Goal: Share content: Share content

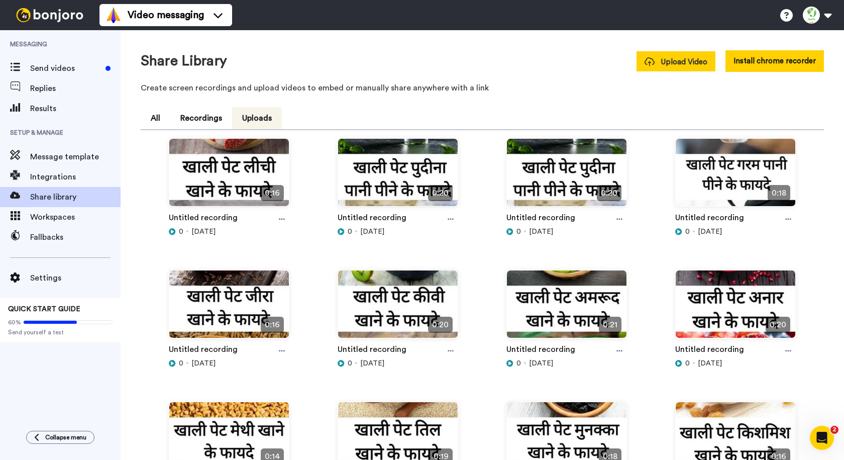
click at [650, 65] on icon at bounding box center [650, 61] width 10 height 9
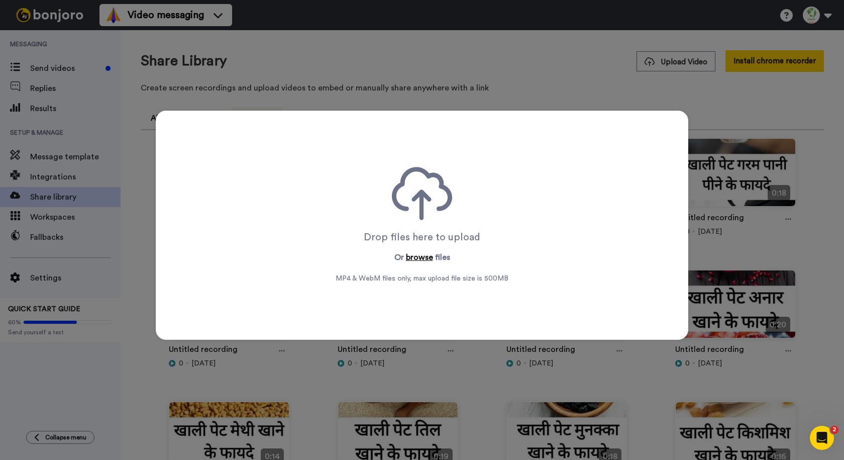
click at [417, 257] on button "browse" at bounding box center [419, 257] width 27 height 12
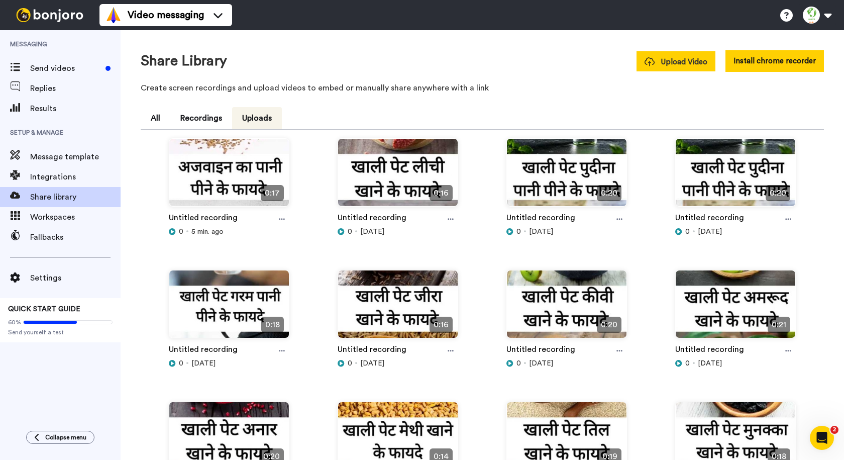
click at [693, 61] on span "Upload Video" at bounding box center [676, 62] width 63 height 11
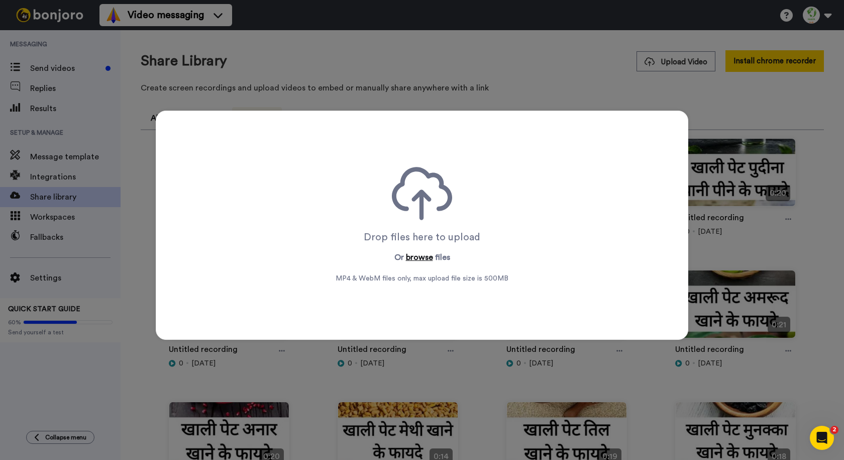
click at [423, 259] on button "browse" at bounding box center [419, 257] width 27 height 12
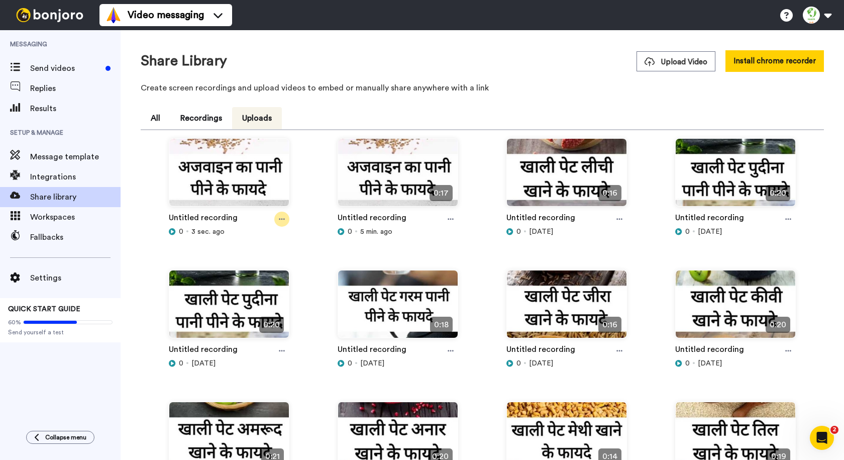
click at [275, 220] on div at bounding box center [281, 219] width 15 height 15
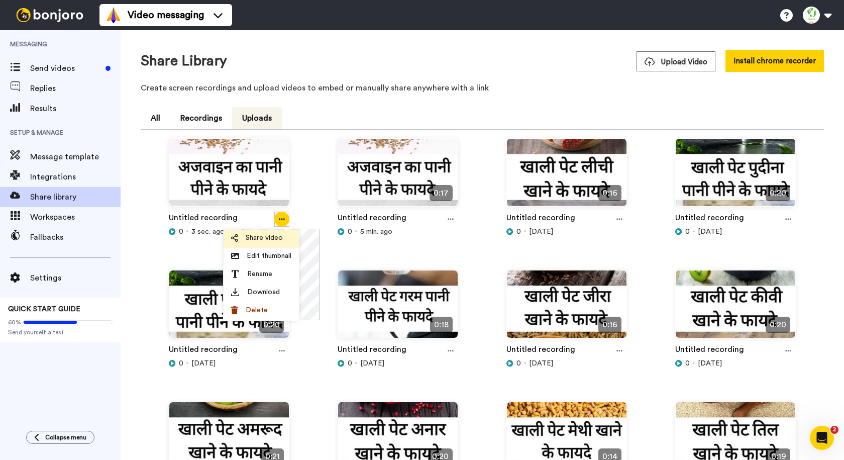
click at [273, 238] on span "Share video" at bounding box center [264, 238] width 37 height 10
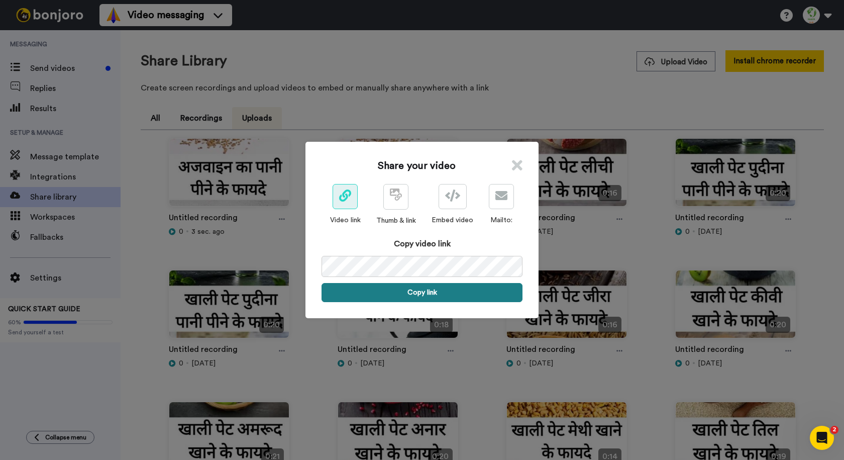
click at [402, 293] on button "Copy link" at bounding box center [422, 292] width 201 height 19
